Goal: Find specific page/section: Find specific page/section

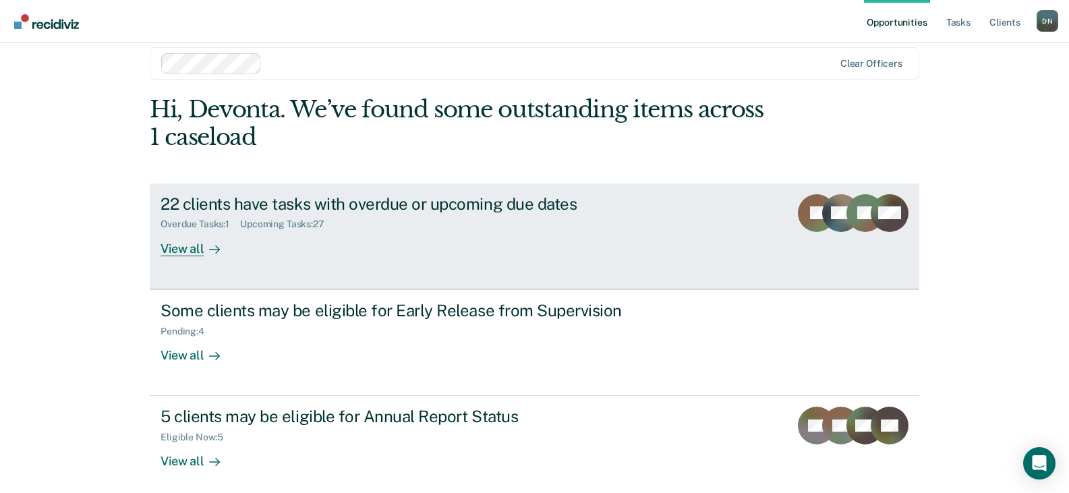
scroll to position [26, 0]
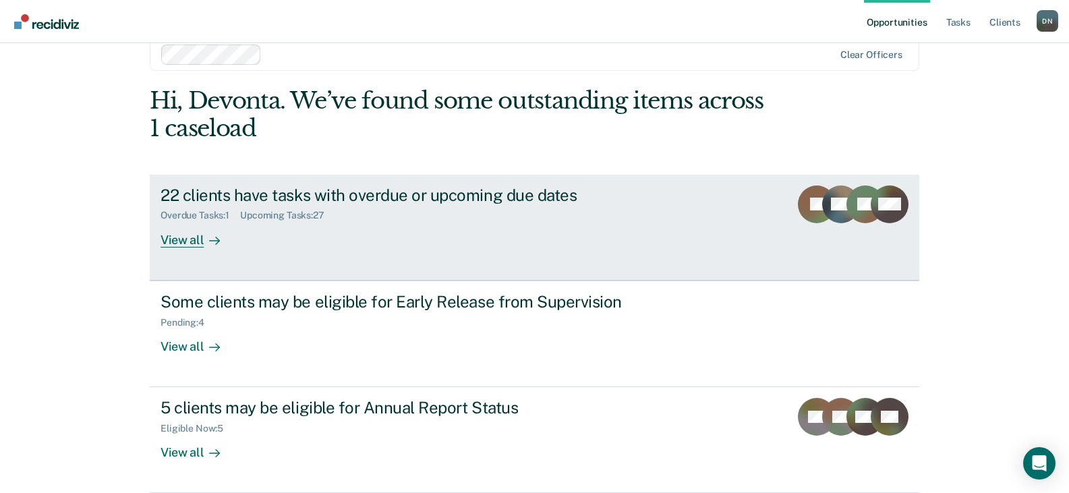
click at [185, 229] on div "View all" at bounding box center [199, 234] width 76 height 26
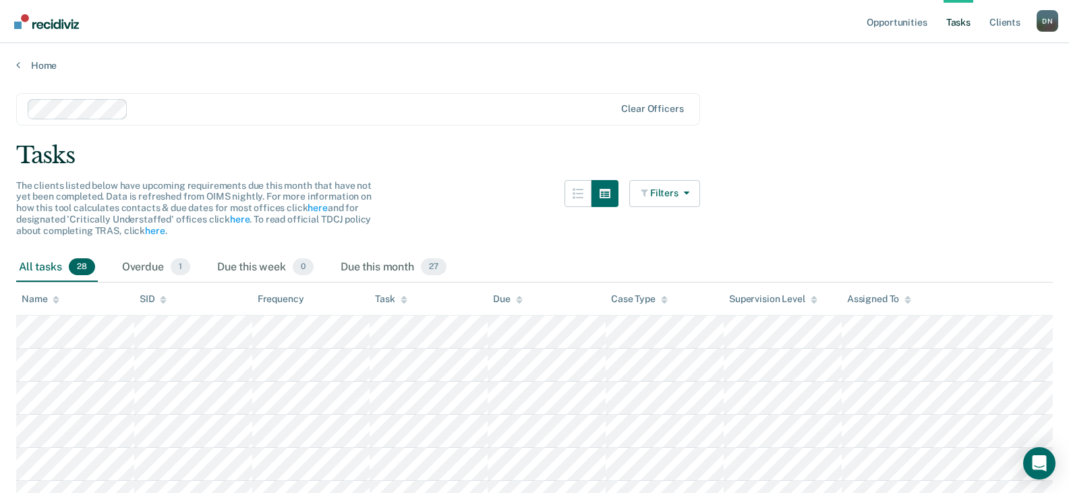
click at [408, 294] on th "Task" at bounding box center [429, 299] width 118 height 33
click at [397, 299] on div "Task" at bounding box center [391, 298] width 32 height 11
click at [388, 276] on div "Due this month 27" at bounding box center [393, 268] width 111 height 30
